Goal: Task Accomplishment & Management: Manage account settings

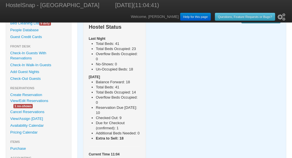
scroll to position [50, 0]
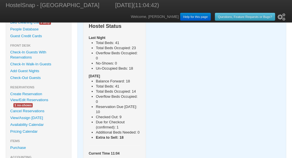
click at [38, 124] on link "Availability Calendar" at bounding box center [38, 124] width 65 height 7
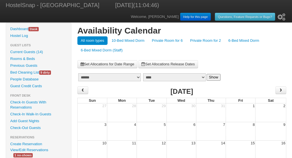
click at [138, 78] on select "******* ******** ***** ***** *** **** **** ****** ********* ******* ******** **…" at bounding box center [109, 77] width 63 height 8
select select "*"
click at [78, 73] on select "******* ******** ***** ***** *** **** **** ****** ********* ******* ******** **…" at bounding box center [109, 77] width 63 height 8
click at [216, 76] on button "Show" at bounding box center [213, 77] width 14 height 7
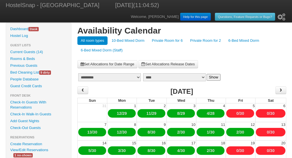
click at [137, 42] on link "10-Bed Mixed Dorm" at bounding box center [128, 40] width 40 height 9
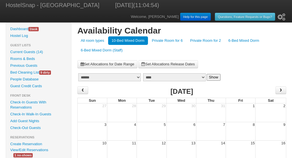
click at [138, 77] on select "******* ******** ***** ***** *** **** **** ****** ********* ******* ******** **…" at bounding box center [109, 77] width 63 height 8
select select "*"
click at [78, 73] on select "******* ******** ***** ***** *** **** **** ****** ********* ******* ******** **…" at bounding box center [109, 77] width 63 height 8
click at [209, 76] on button "Show" at bounding box center [213, 77] width 14 height 7
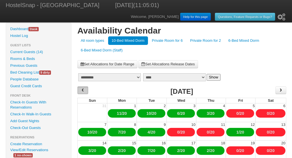
click at [84, 90] on span "‹" at bounding box center [82, 90] width 5 height 9
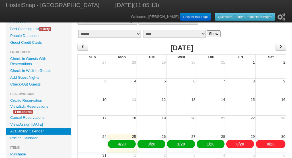
scroll to position [43, 0]
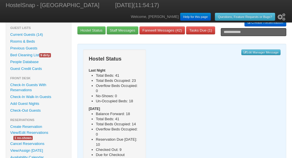
scroll to position [18, 0]
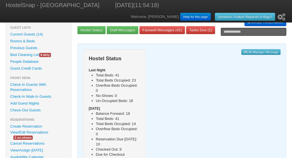
click at [28, 133] on link "View/Edit Reservations" at bounding box center [29, 132] width 46 height 6
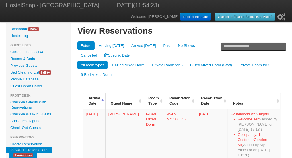
click at [101, 53] on link "Specific Date" at bounding box center [117, 55] width 32 height 9
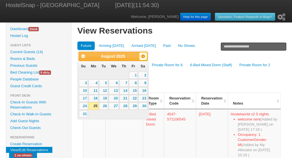
click at [142, 54] on span "Next" at bounding box center [143, 56] width 5 height 5
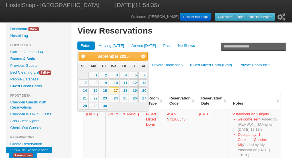
click at [114, 90] on link "17" at bounding box center [114, 90] width 10 height 7
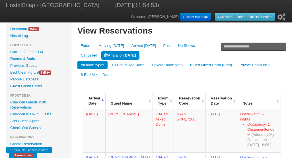
click at [101, 55] on link "Arrival on 09/17/2025" at bounding box center [120, 55] width 38 height 9
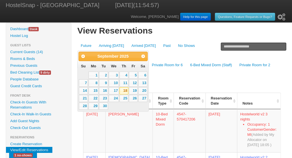
click at [126, 91] on link "18" at bounding box center [123, 90] width 9 height 7
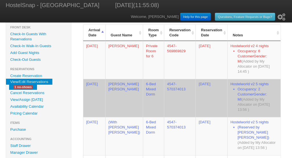
scroll to position [36, 0]
